Goal: Information Seeking & Learning: Learn about a topic

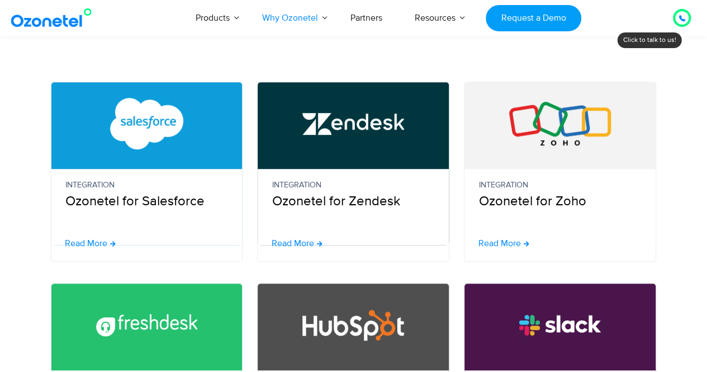
scroll to position [278, 0]
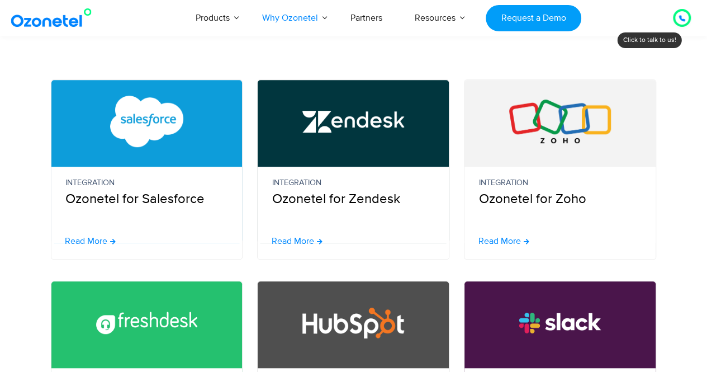
click at [103, 89] on figure at bounding box center [146, 121] width 191 height 83
click at [99, 239] on span "Read More" at bounding box center [86, 241] width 42 height 9
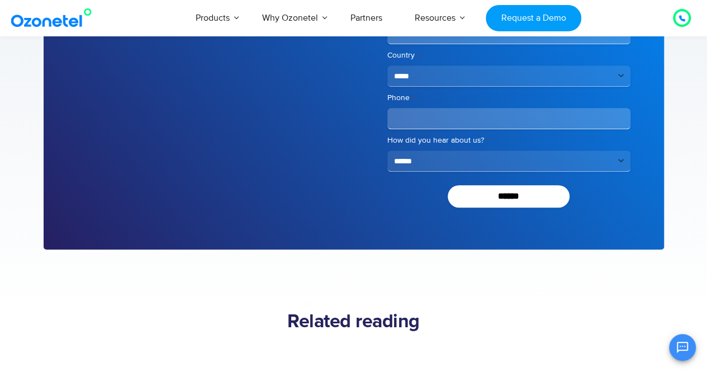
scroll to position [2383, 0]
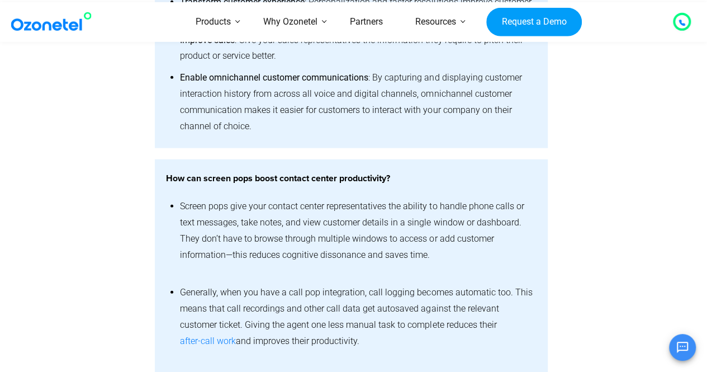
scroll to position [1332, 0]
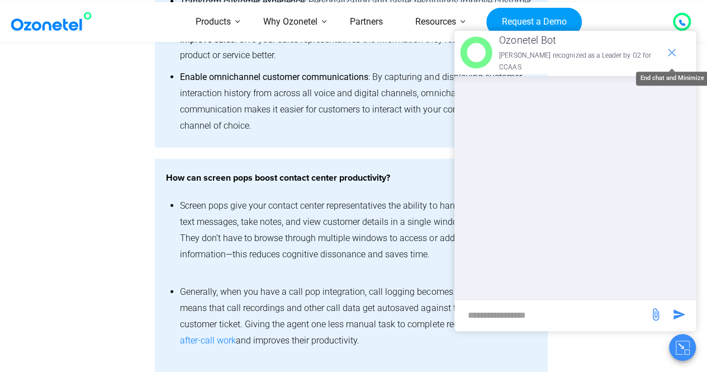
click at [672, 47] on icon "end chat or minimize" at bounding box center [671, 52] width 13 height 13
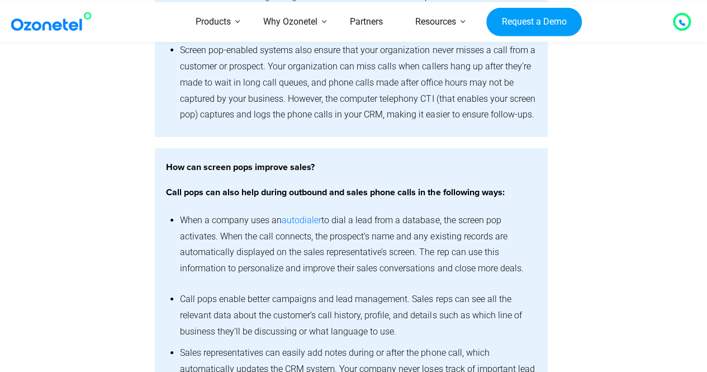
scroll to position [1661, 0]
